Goal: Task Accomplishment & Management: Use online tool/utility

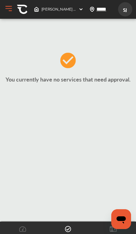
click at [56, 9] on span "Mavis Discount Tire (WALK-IN ONLY) , 5760 BROADWAY BRONX , NY 10463" at bounding box center [131, 9] width 181 height 5
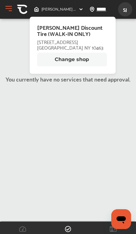
click at [48, 64] on button "Change shop" at bounding box center [72, 60] width 70 height 14
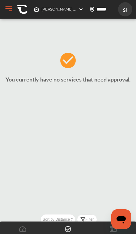
click at [98, 12] on input "*****" at bounding box center [108, 9] width 25 height 6
click at [90, 12] on div "*****" at bounding box center [102, 9] width 30 height 11
click at [2, 7] on div "Mavis Discount Tire (WALK-IN ONLY) , 5760 BROADWAY BRONX , NY 10463 Mavis Disco…" at bounding box center [67, 9] width 134 height 14
click at [12, 10] on button "Open Menu" at bounding box center [8, 8] width 9 height 9
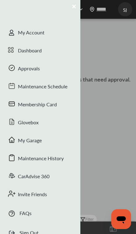
click at [18, 67] on div "Approvals" at bounding box center [40, 69] width 80 height 18
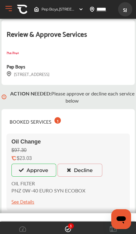
click at [44, 175] on button "Approve" at bounding box center [33, 169] width 45 height 13
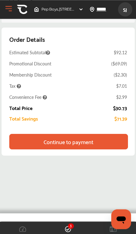
scroll to position [384, 0]
click at [111, 149] on div "Continue to payment" at bounding box center [68, 141] width 119 height 15
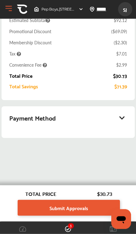
scroll to position [136, 0]
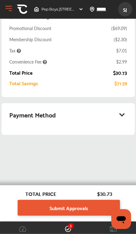
click at [103, 208] on link "Submit Approvals" at bounding box center [69, 208] width 102 height 16
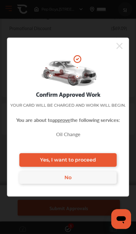
click at [106, 162] on link "Yes, I want to proceed" at bounding box center [67, 160] width 97 height 14
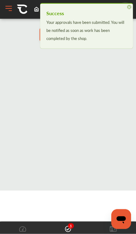
scroll to position [27, 0]
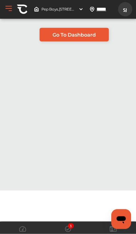
click at [71, 230] on span at bounding box center [68, 229] width 10 height 10
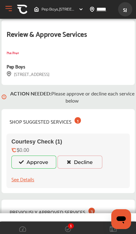
click at [48, 168] on button "Approve" at bounding box center [33, 161] width 45 height 13
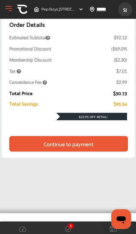
scroll to position [457, 0]
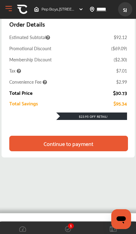
click at [107, 151] on div "Continue to payment" at bounding box center [68, 143] width 119 height 15
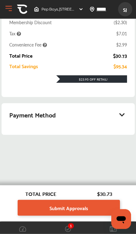
click at [122, 117] on icon at bounding box center [122, 114] width 7 height 6
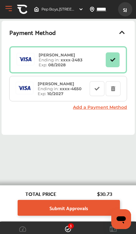
scroll to position [238, 0]
click at [97, 206] on link "Submit Approvals" at bounding box center [69, 208] width 102 height 16
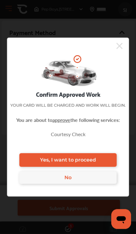
click at [106, 159] on link "Yes, I want to proceed" at bounding box center [67, 160] width 97 height 14
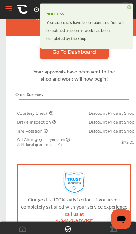
scroll to position [66, 0]
